Goal: Navigation & Orientation: Go to known website

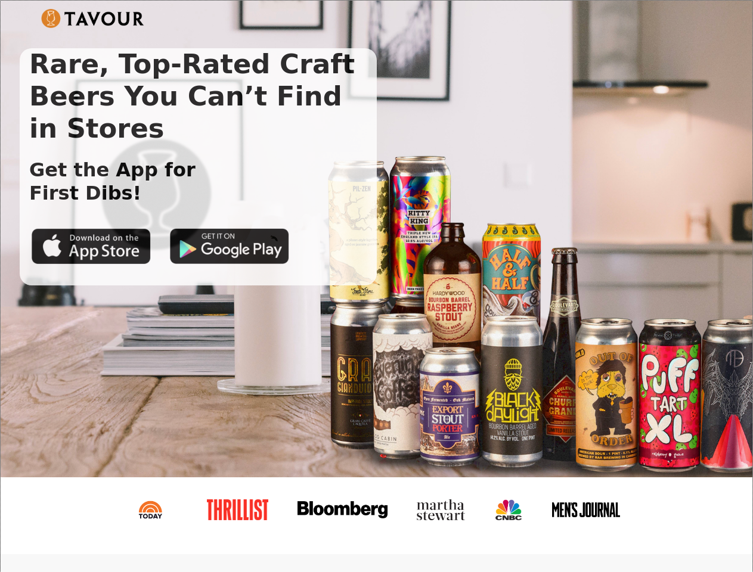
click at [92, 18] on img at bounding box center [92, 18] width 103 height 19
